Goal: Find specific page/section: Find specific page/section

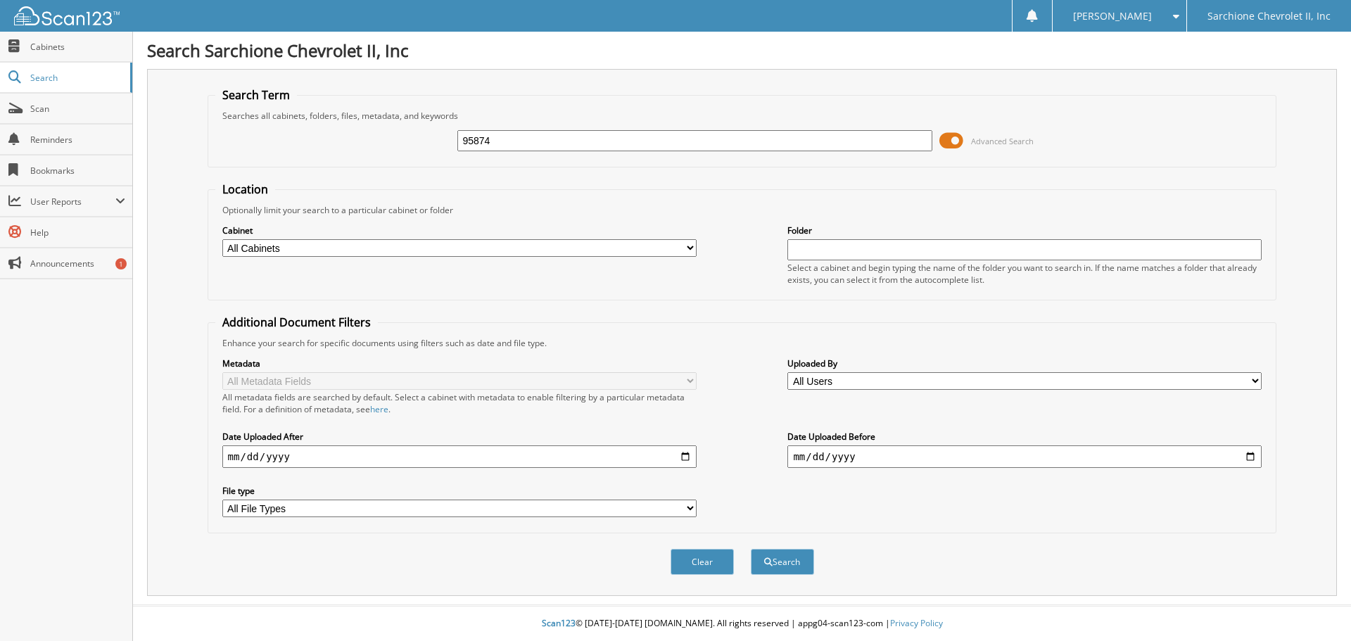
type input "95874"
click at [751, 549] on button "Search" at bounding box center [782, 562] width 63 height 26
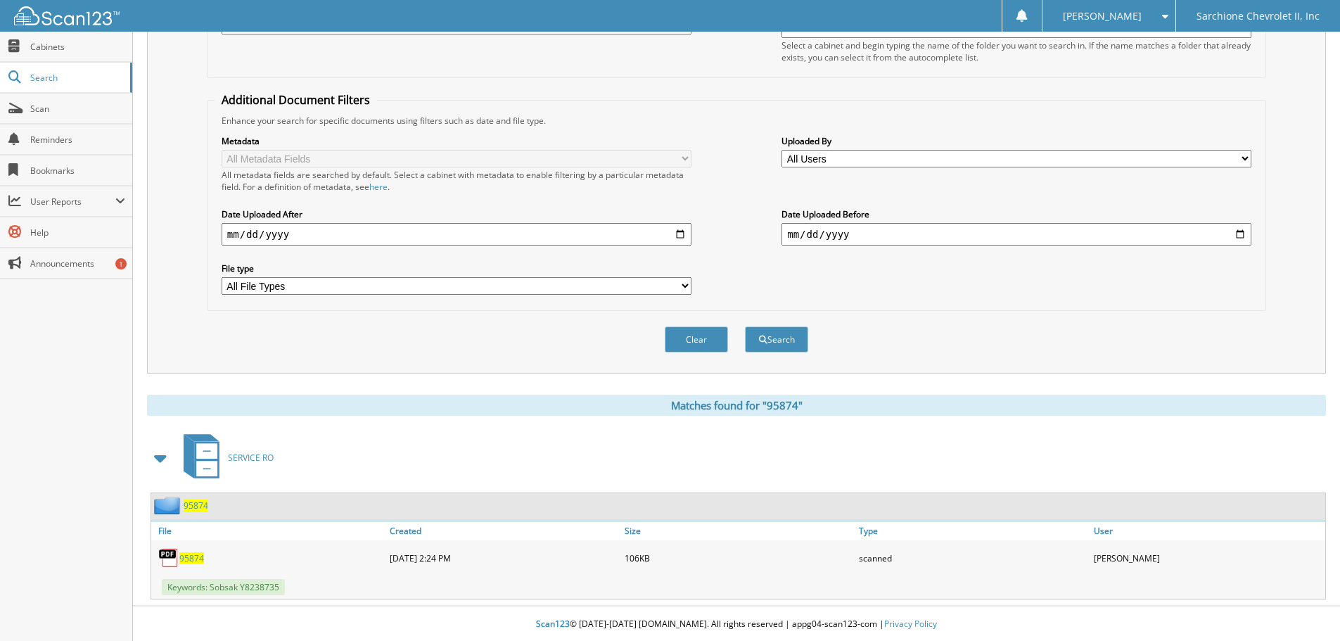
scroll to position [224, 0]
click at [191, 561] on span "95874" at bounding box center [191, 558] width 25 height 12
